Goal: Task Accomplishment & Management: Complete application form

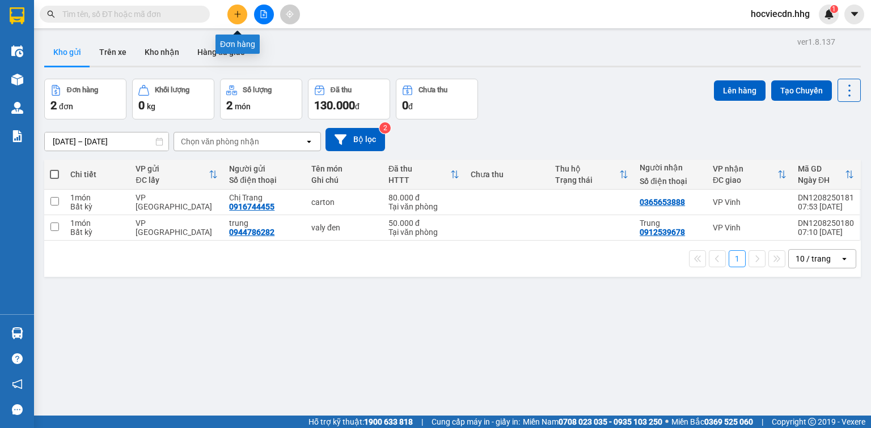
click at [238, 16] on icon "plus" at bounding box center [238, 14] width 8 height 8
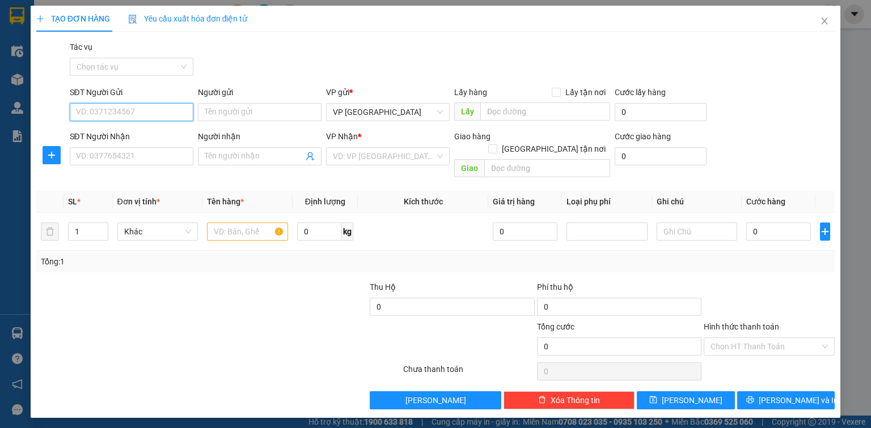
click at [179, 108] on input "SĐT Người Gửi" at bounding box center [132, 112] width 124 height 18
type input "0973783777"
click at [159, 159] on input "SĐT Người Nhận" at bounding box center [132, 156] width 124 height 18
click at [147, 116] on input "0973783777" at bounding box center [132, 112] width 124 height 18
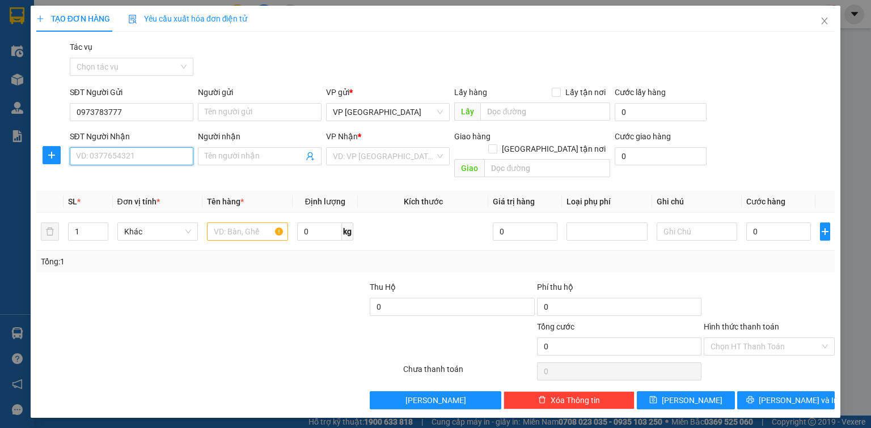
drag, startPoint x: 147, startPoint y: 116, endPoint x: 128, endPoint y: 158, distance: 46.7
click at [128, 158] on input "SĐT Người Nhận" at bounding box center [132, 156] width 124 height 18
type input "0973783777"
click at [141, 111] on input "0973783777" at bounding box center [132, 112] width 124 height 18
type input "0"
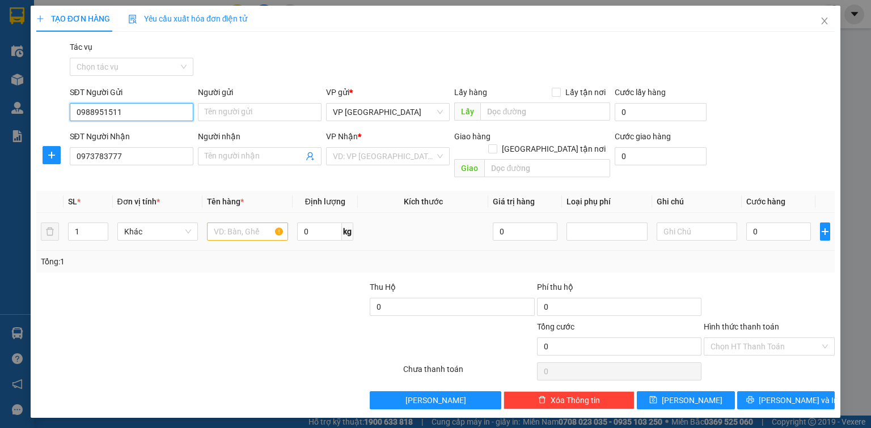
type input "0988951511"
click at [252, 223] on input "text" at bounding box center [247, 232] width 81 height 18
type input "c"
type input "hồ sơ"
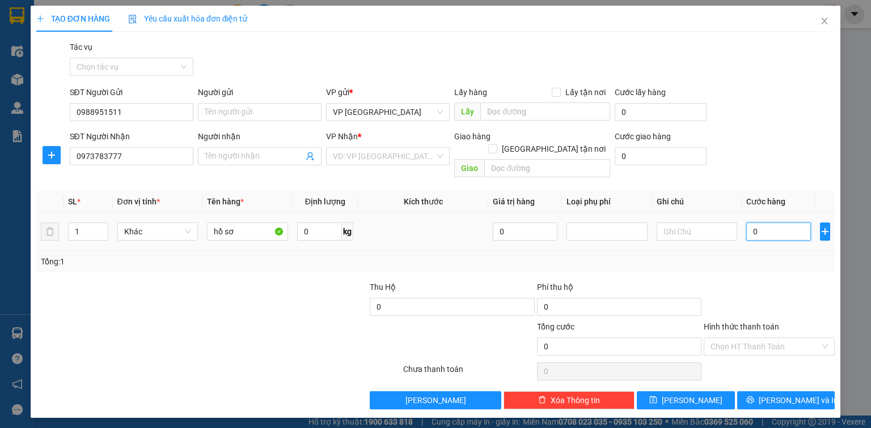
click at [757, 223] on input "0" at bounding box center [778, 232] width 65 height 18
type input "5"
type input "50"
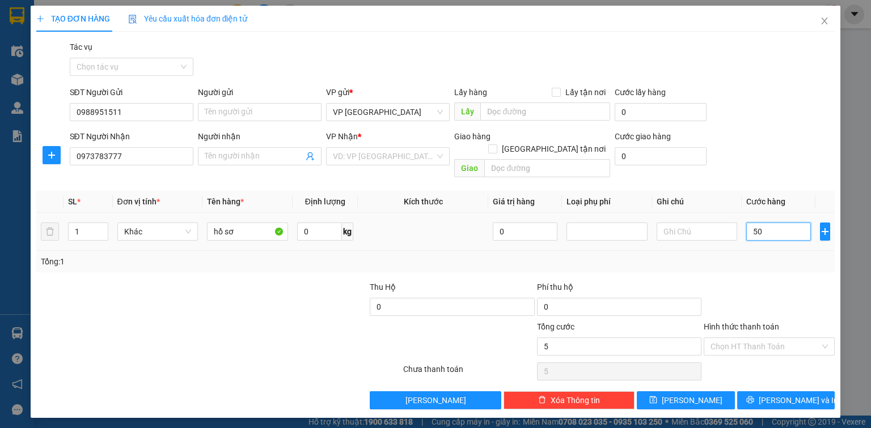
type input "50"
type input "500"
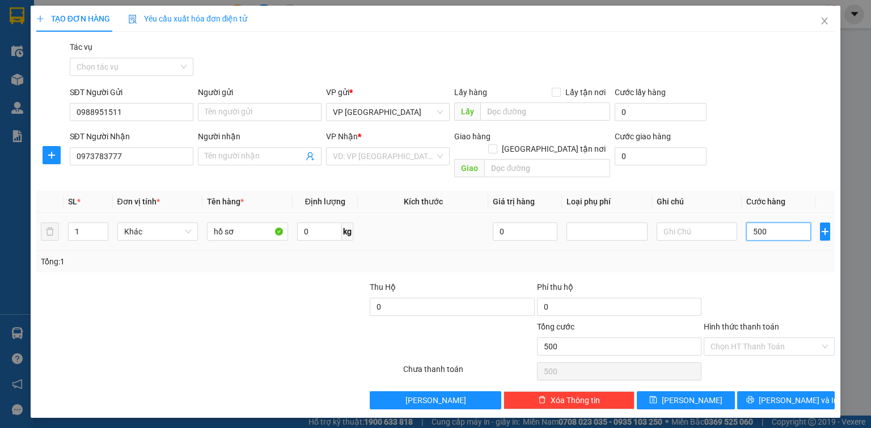
type input "5.000"
type input "50.000"
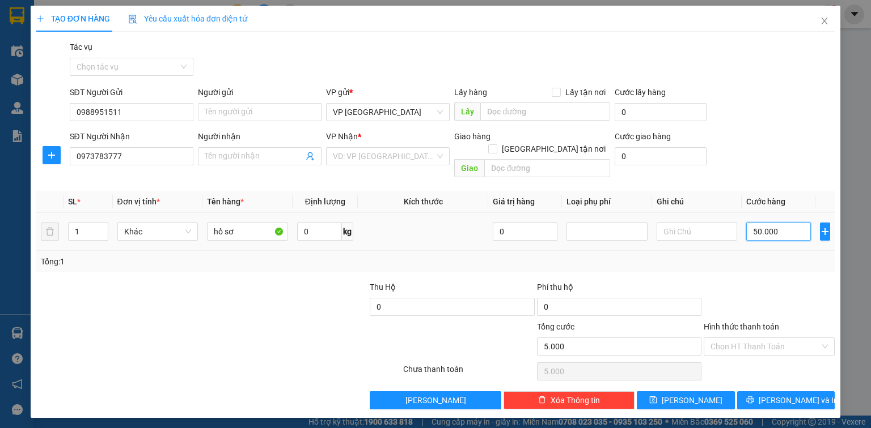
type input "50.000"
click at [388, 158] on input "search" at bounding box center [384, 156] width 102 height 17
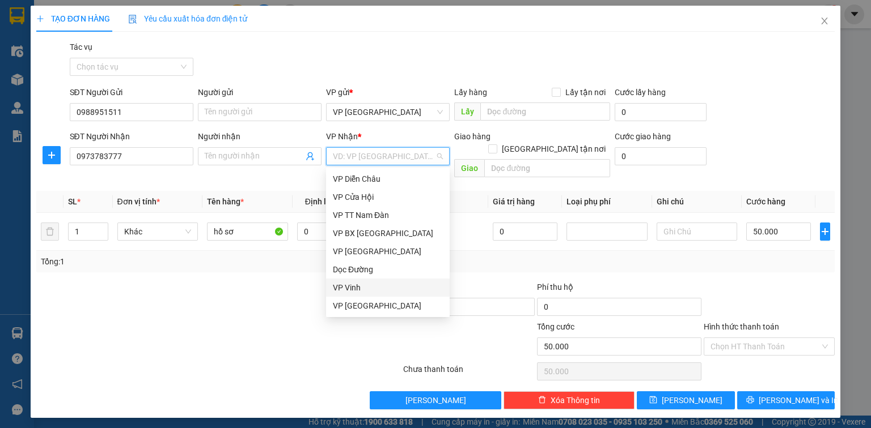
click at [364, 288] on div "VP Vinh" at bounding box center [388, 288] width 110 height 12
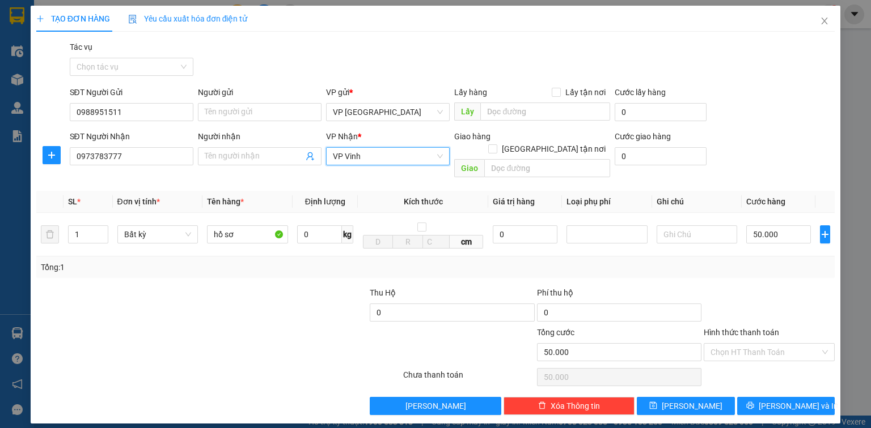
click at [757, 312] on div at bounding box center [768, 307] width 133 height 40
click at [750, 328] on label "Hình thức thanh toán" at bounding box center [740, 332] width 75 height 9
click at [750, 344] on input "Hình thức thanh toán" at bounding box center [764, 352] width 109 height 17
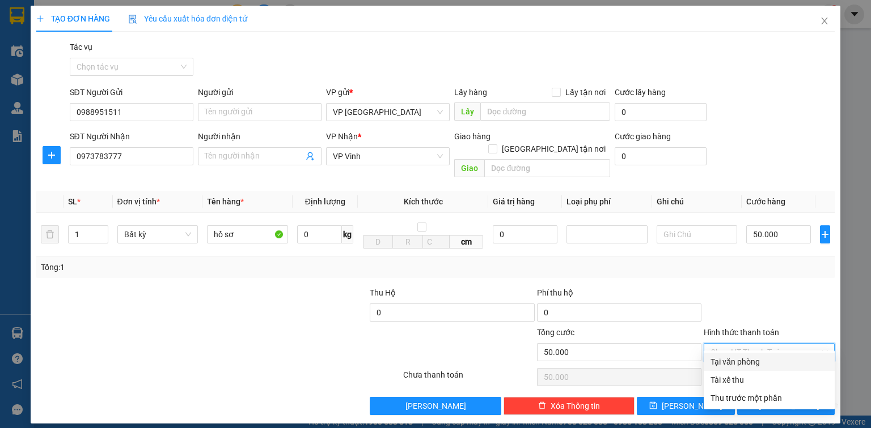
click at [738, 364] on div "Tại văn phòng" at bounding box center [768, 362] width 117 height 12
type input "0"
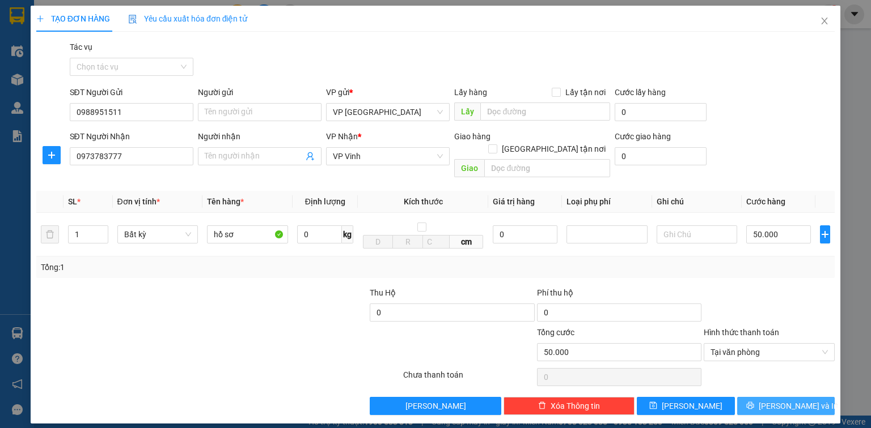
click at [780, 401] on button "[PERSON_NAME] và In" at bounding box center [786, 406] width 98 height 18
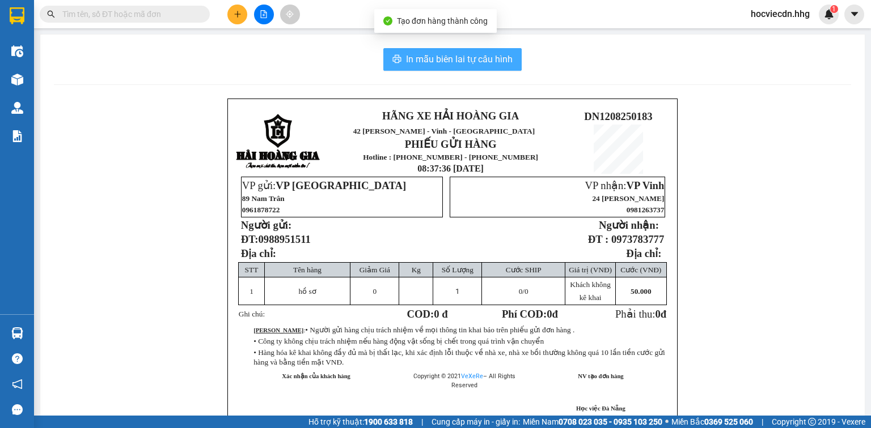
click at [440, 57] on span "In mẫu biên lai tự cấu hình" at bounding box center [459, 59] width 107 height 14
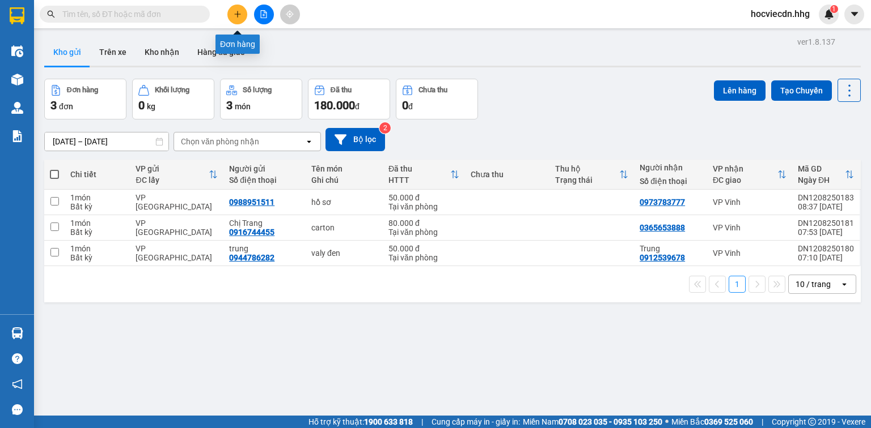
click at [237, 18] on button at bounding box center [237, 15] width 20 height 20
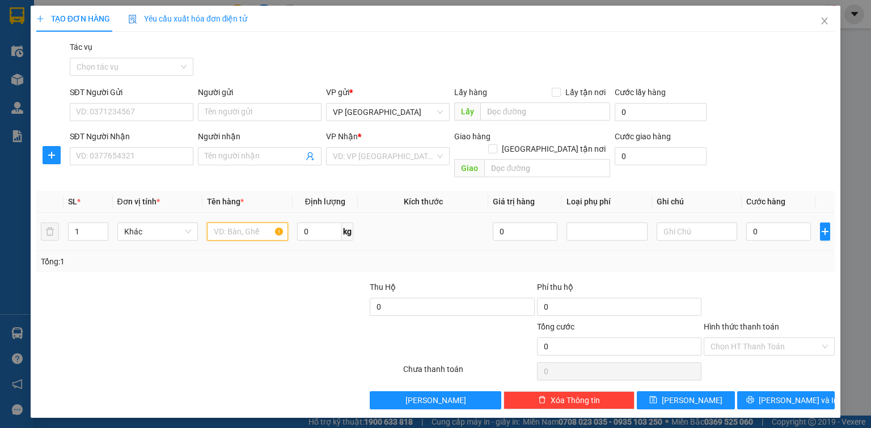
click at [249, 224] on input "text" at bounding box center [247, 232] width 81 height 18
type input "xốp"
click at [184, 156] on input "SĐT Người Nhận" at bounding box center [132, 156] width 124 height 18
type input "0977986971"
click at [395, 158] on input "search" at bounding box center [384, 156] width 102 height 17
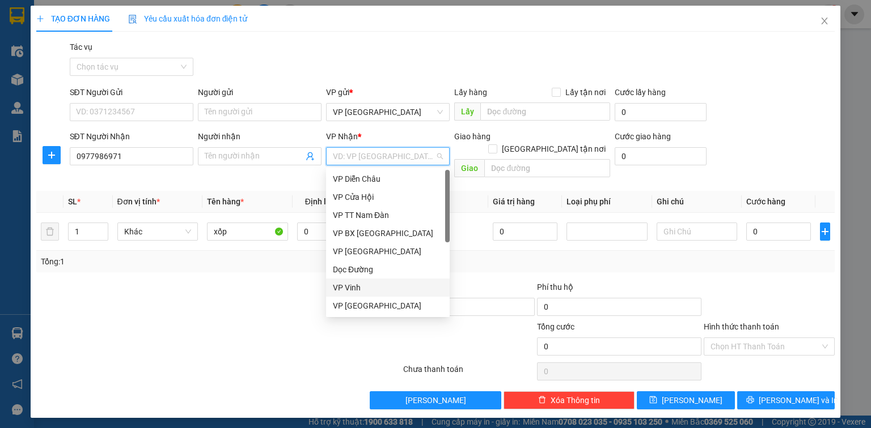
drag, startPoint x: 371, startPoint y: 289, endPoint x: 510, endPoint y: 273, distance: 140.3
click at [371, 290] on div "VP Vinh" at bounding box center [388, 288] width 110 height 12
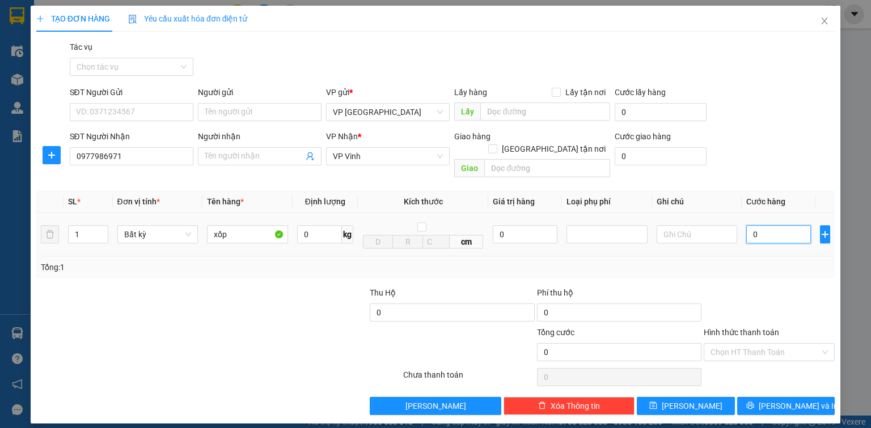
click at [781, 226] on input "0" at bounding box center [778, 235] width 65 height 18
type input "58"
type input "580"
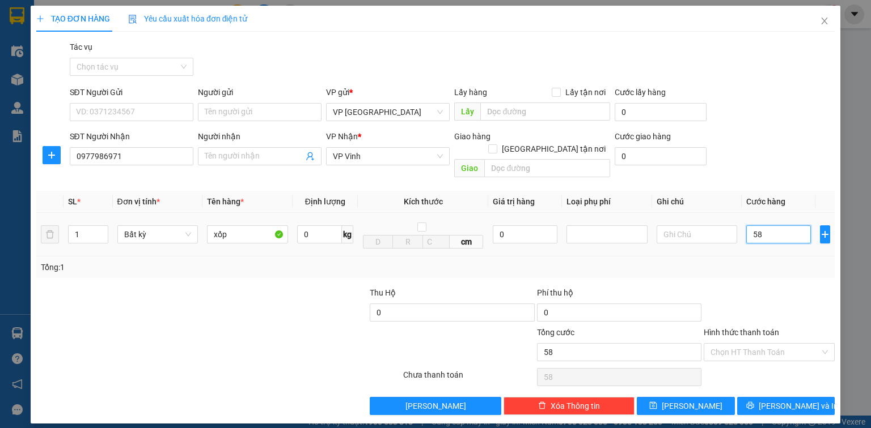
type input "580"
type input "5.800"
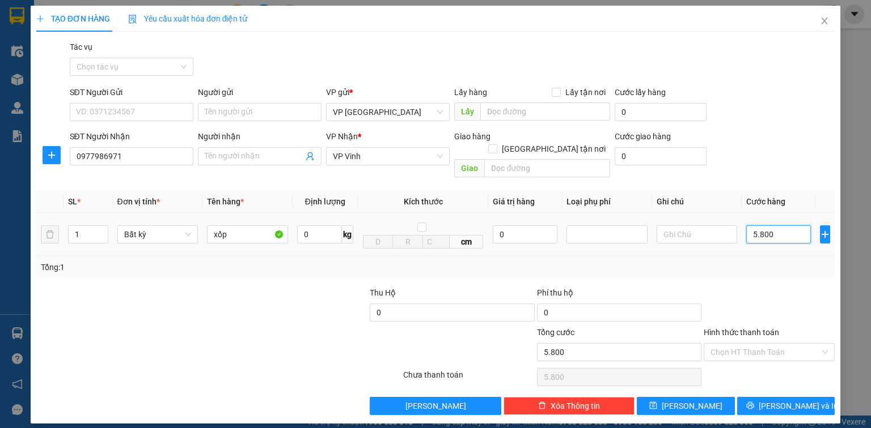
type input "58.000"
type input "5.800"
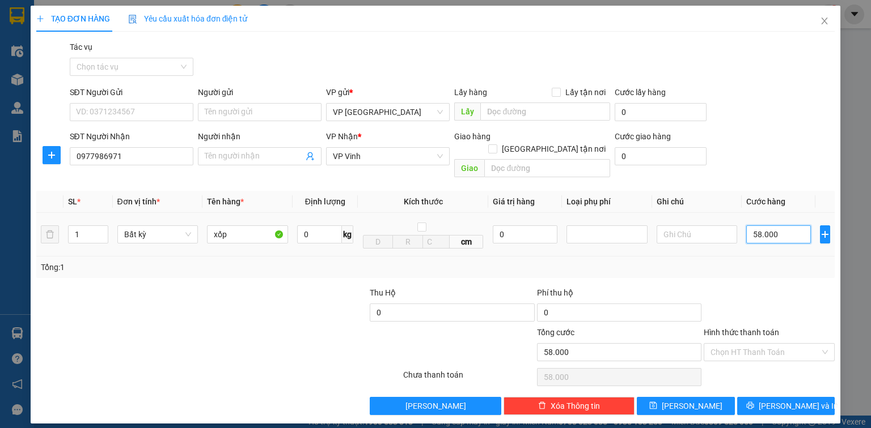
type input "5.800"
type input "580"
type input "58"
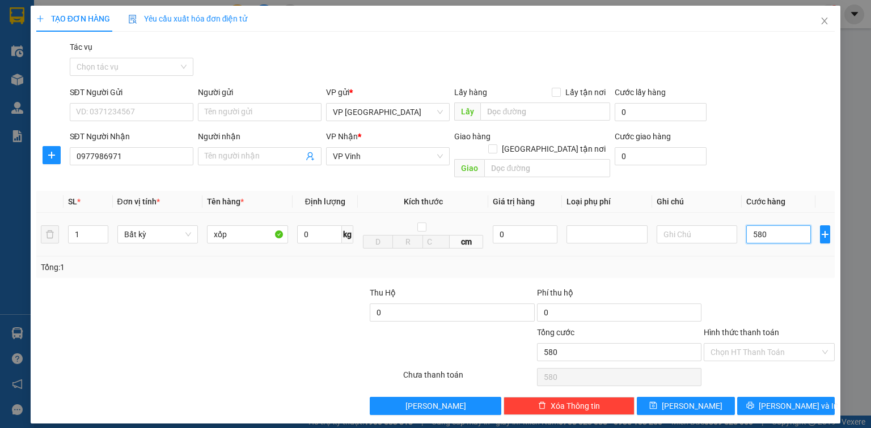
type input "58"
type input "5"
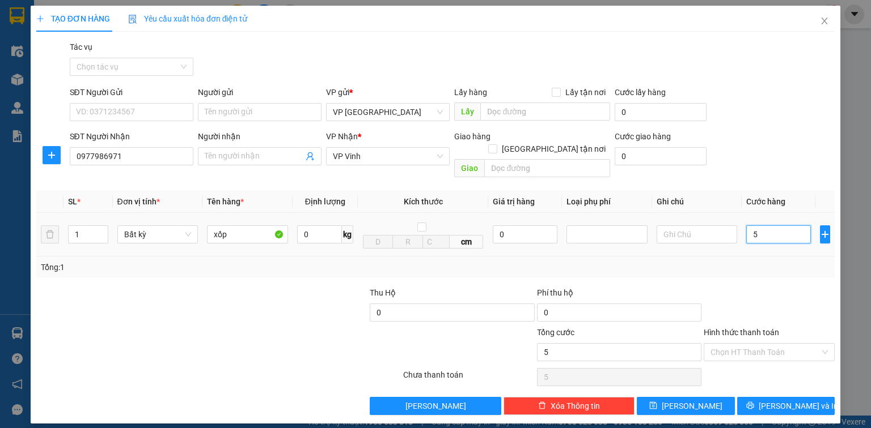
type input "50"
type input "500"
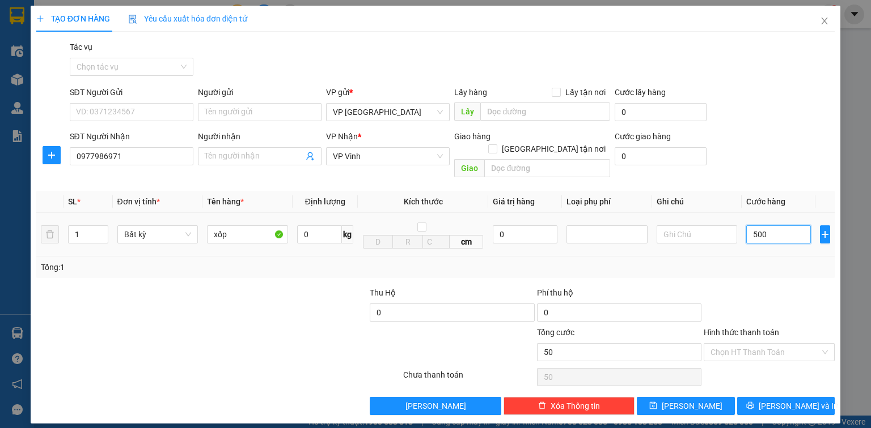
type input "500"
type input "5.000"
type input "50.000"
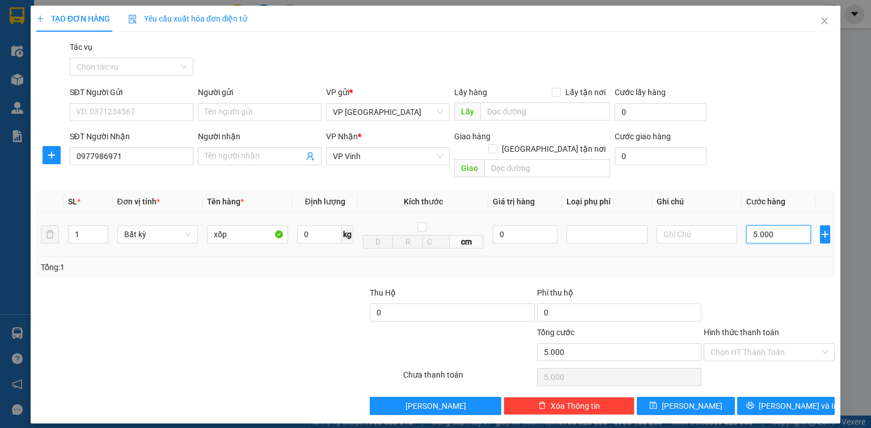
type input "50.000"
click at [757, 397] on button "[PERSON_NAME] và In" at bounding box center [786, 406] width 98 height 18
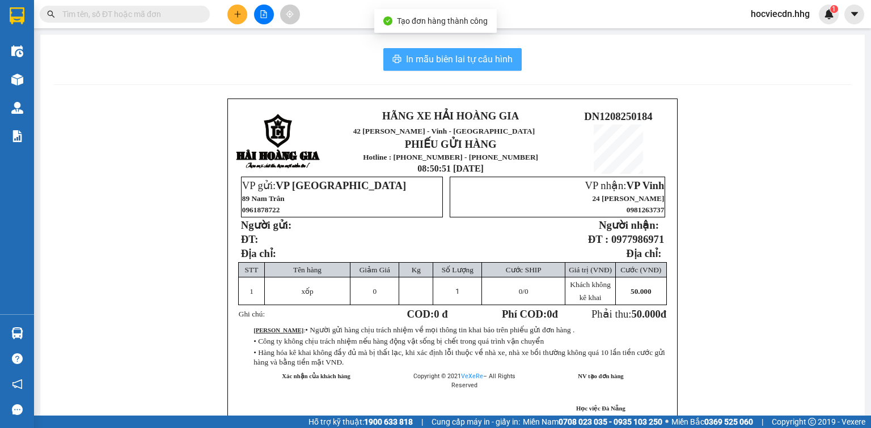
click at [431, 57] on span "In mẫu biên lai tự cấu hình" at bounding box center [459, 59] width 107 height 14
